Goal: Check status: Check status

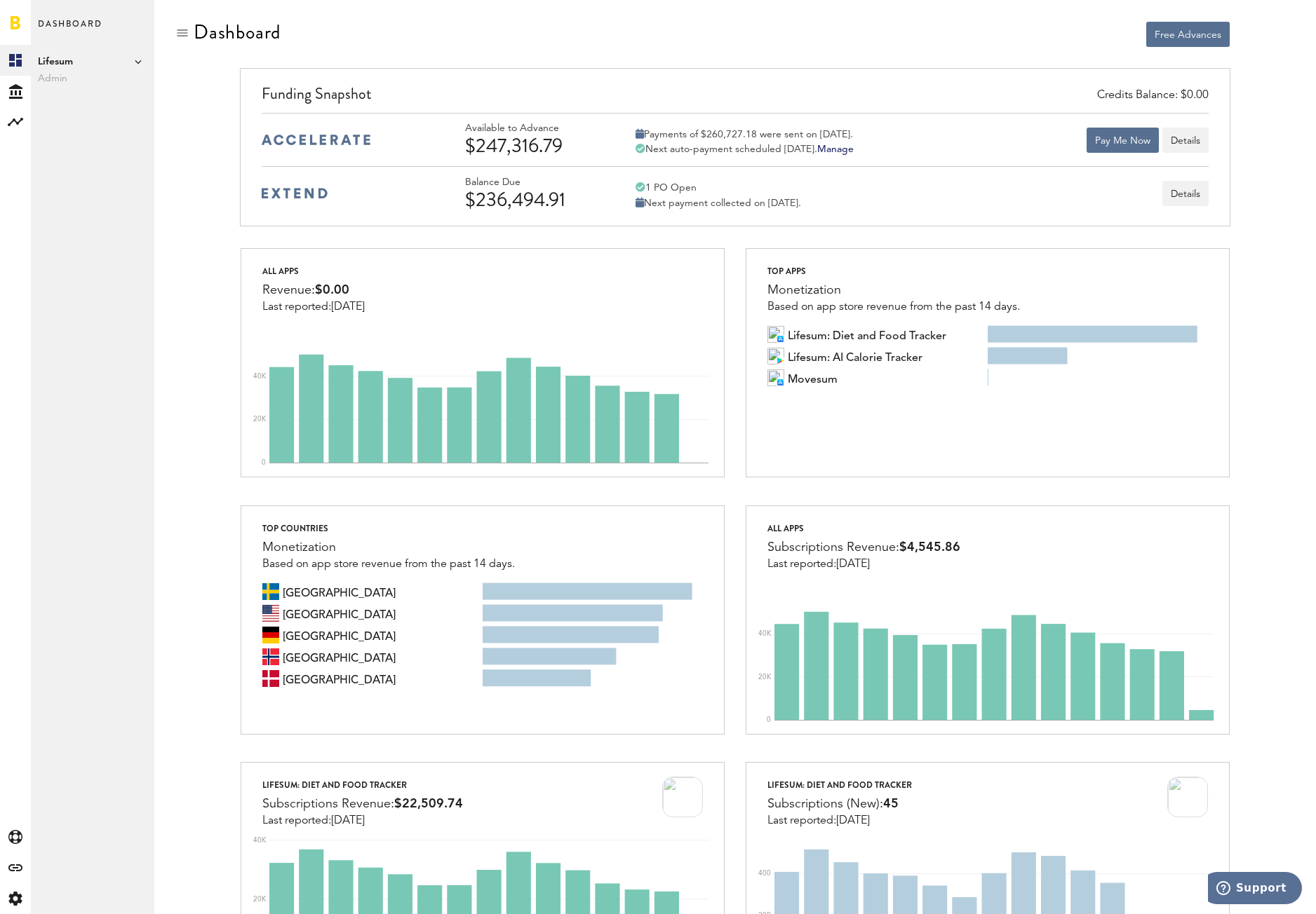
click at [131, 64] on span "Lifesum" at bounding box center [92, 61] width 110 height 16
click at [135, 64] on icon at bounding box center [138, 61] width 7 height 7
click at [9, 97] on icon at bounding box center [16, 91] width 13 height 15
click at [71, 91] on link "Transactions" at bounding box center [92, 91] width 123 height 31
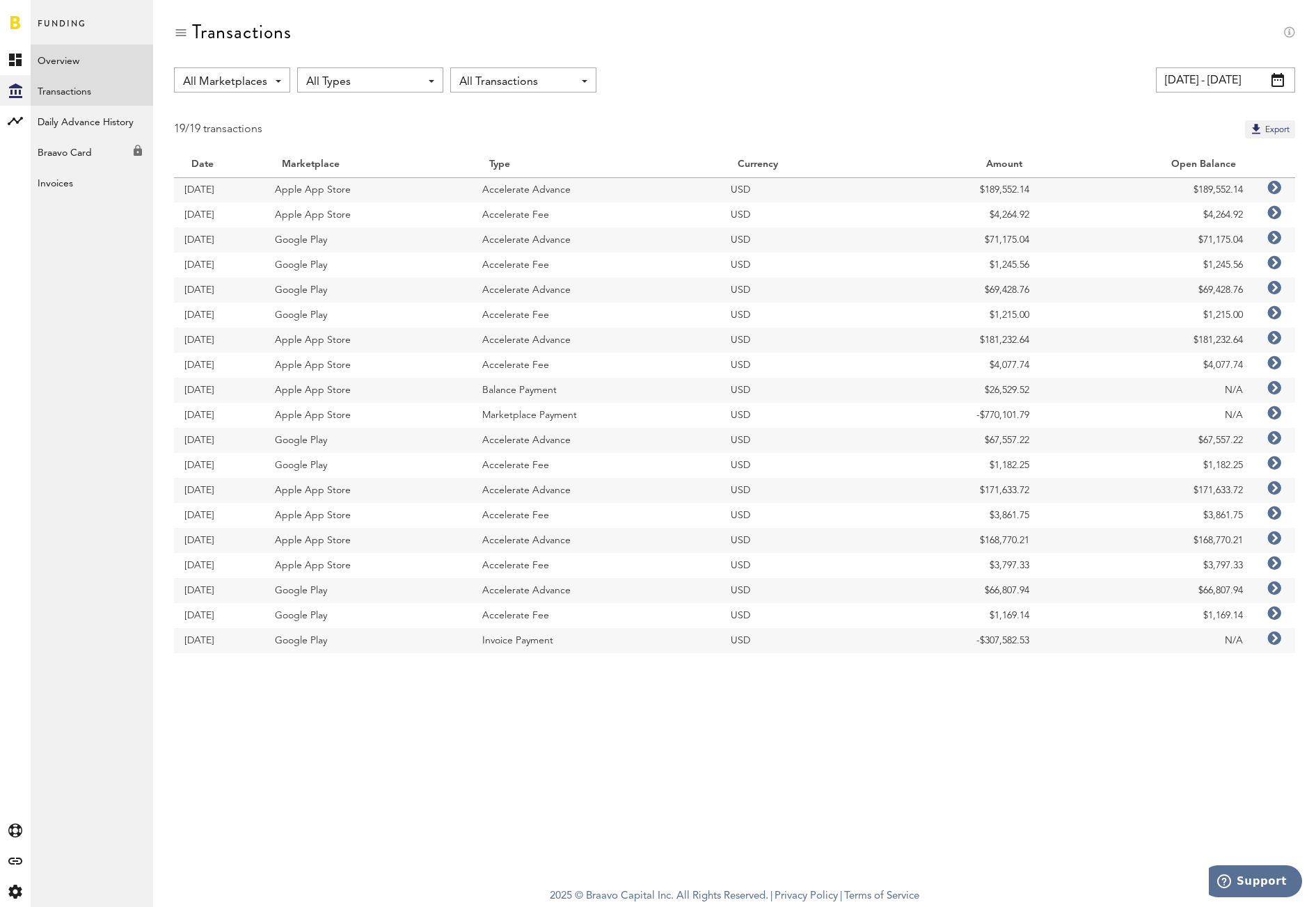
click at [79, 53] on link "Overview" at bounding box center [92, 60] width 123 height 31
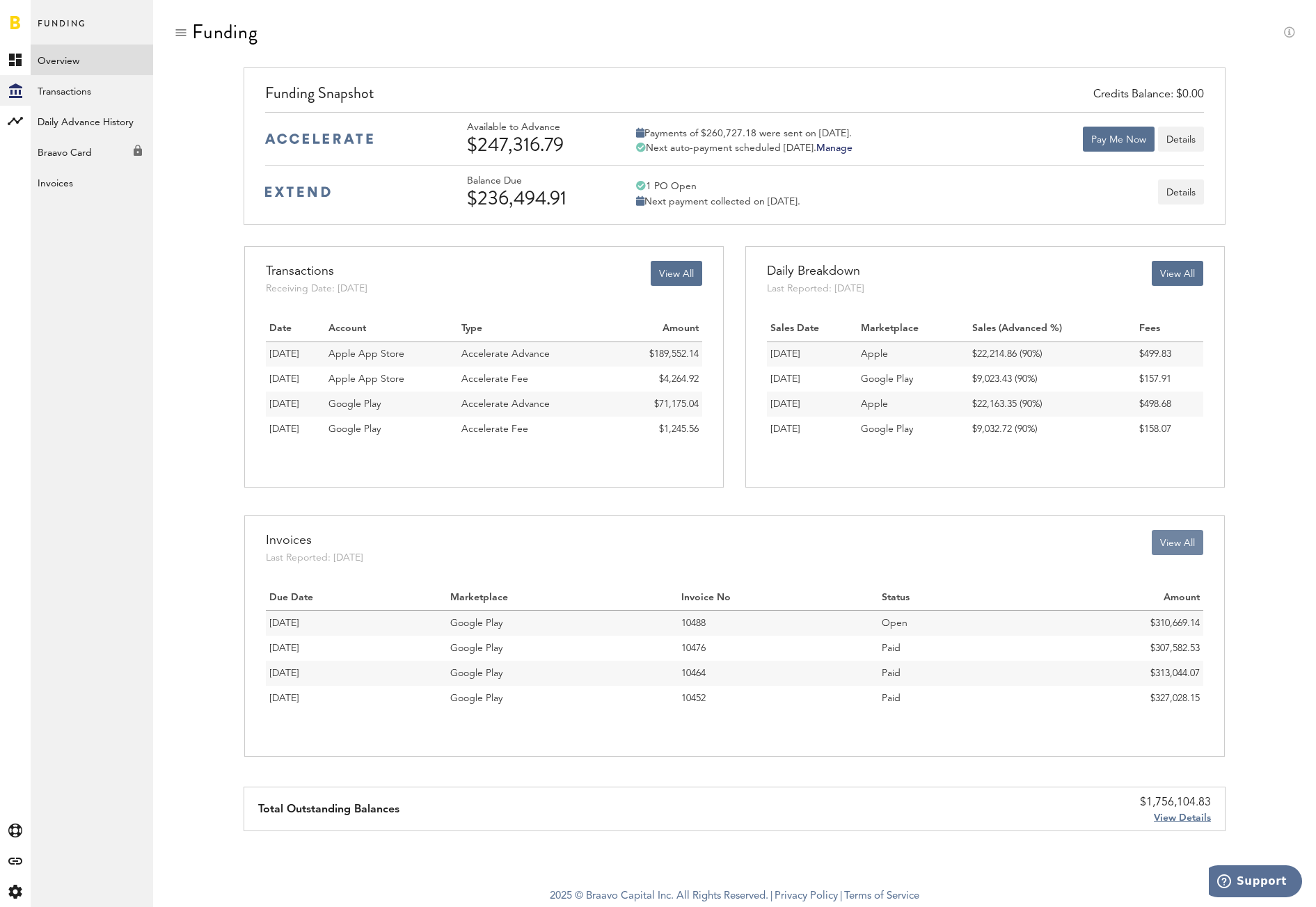
click at [1187, 551] on button "View All" at bounding box center [1177, 542] width 51 height 25
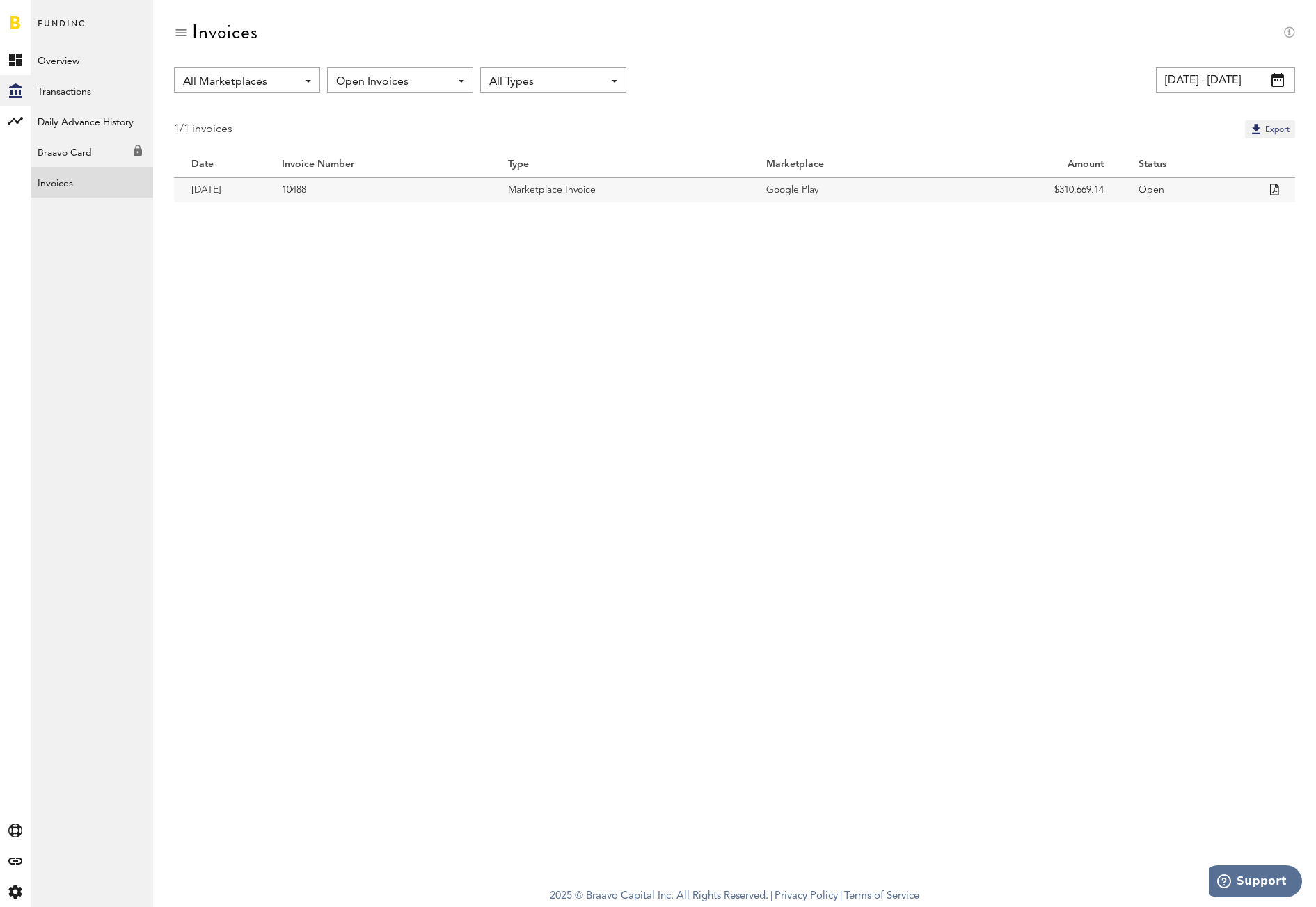
click at [537, 183] on td "Marketplace Invoice" at bounding box center [619, 189] width 258 height 25
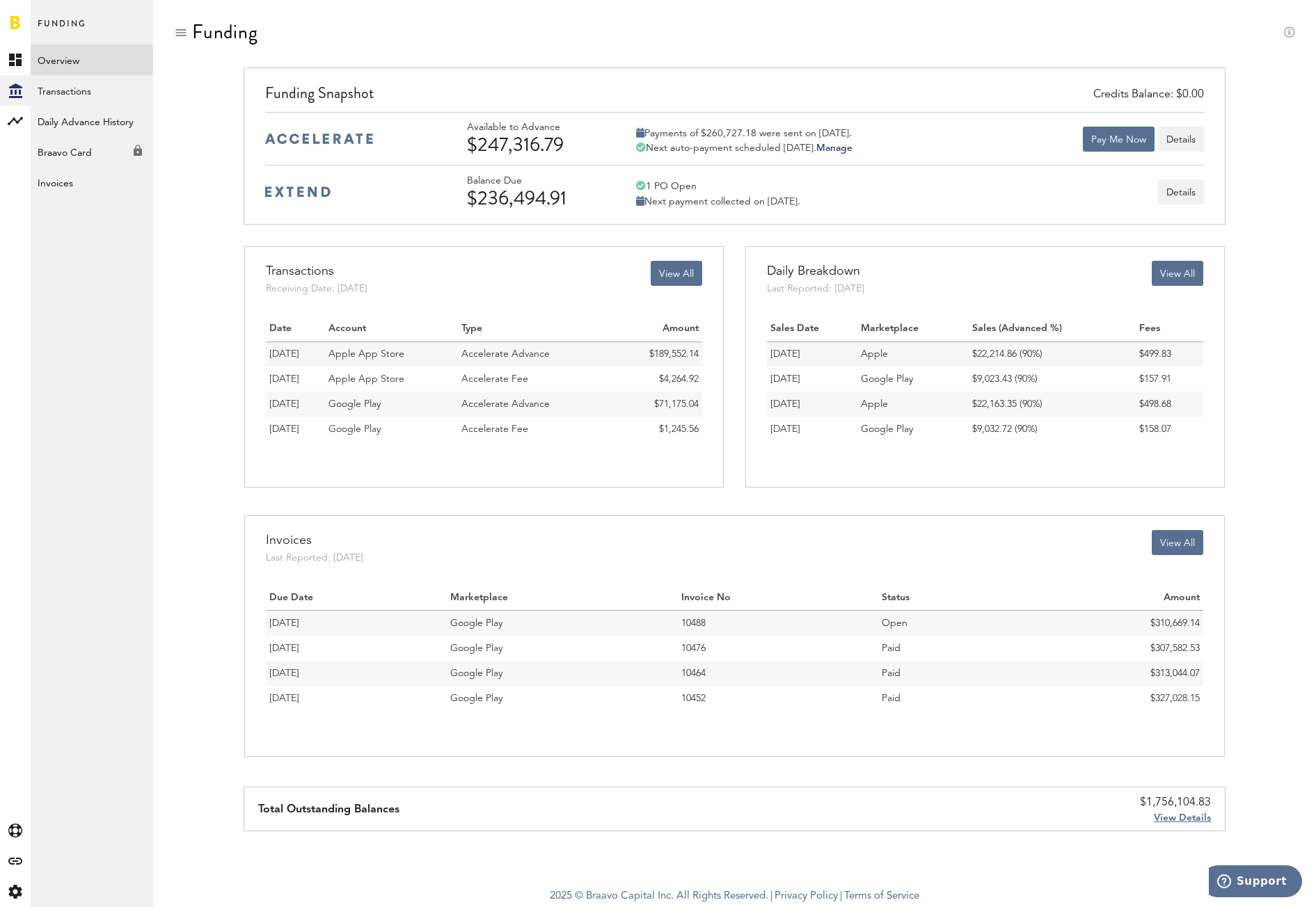
click at [1195, 819] on span "View Details" at bounding box center [1182, 818] width 57 height 9
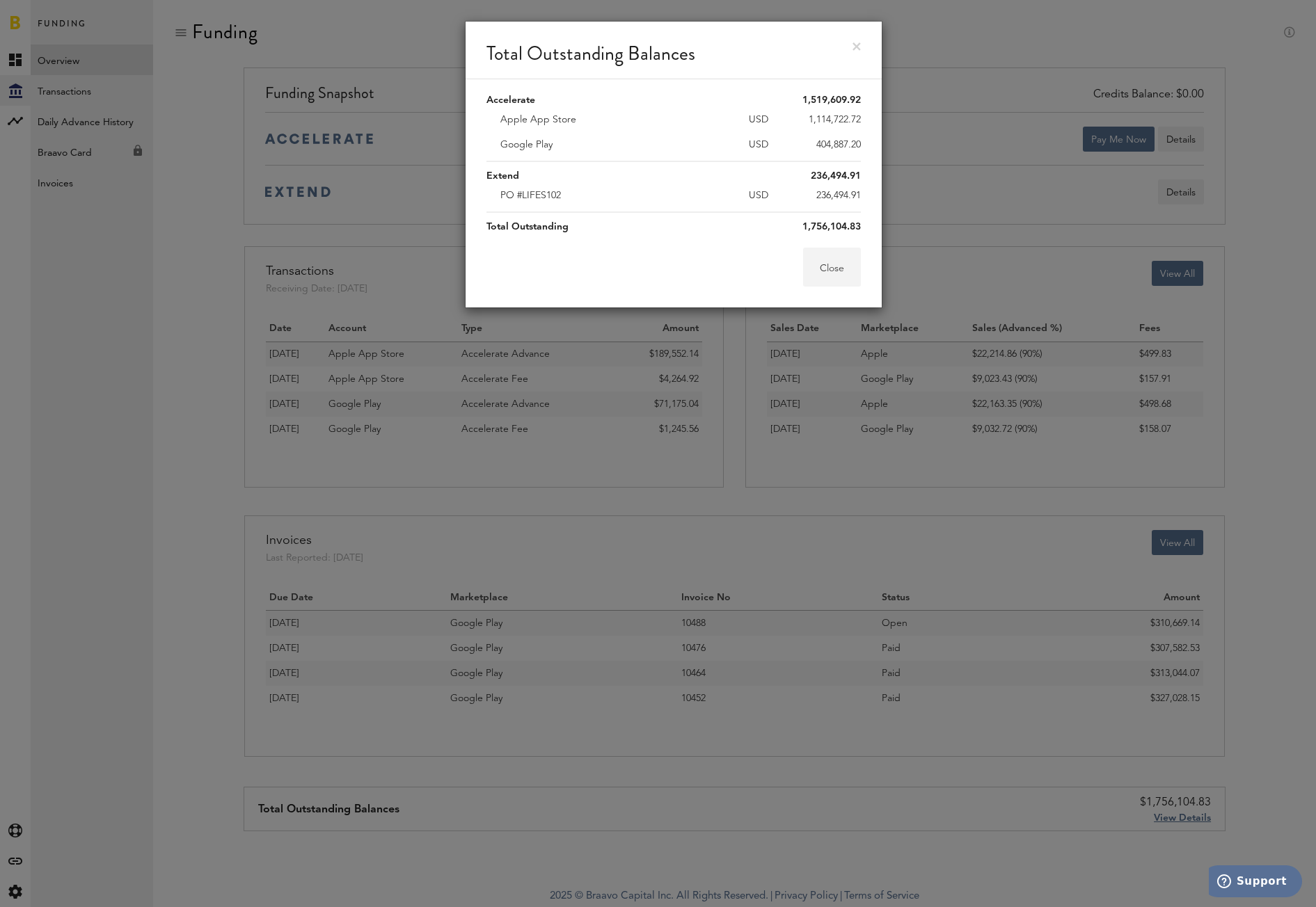
click at [827, 272] on button "Close" at bounding box center [831, 266] width 57 height 39
